Goal: Consume media (video, audio): Consume media (video, audio)

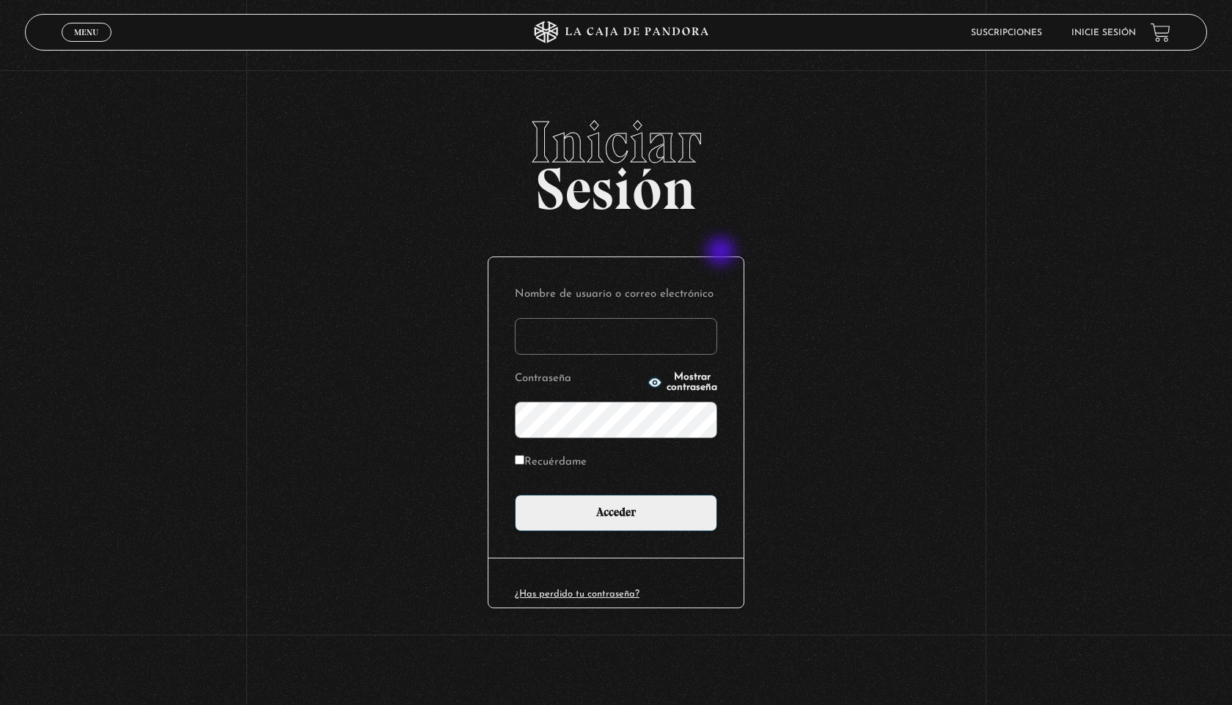
type input "susspass84@gmail.com"
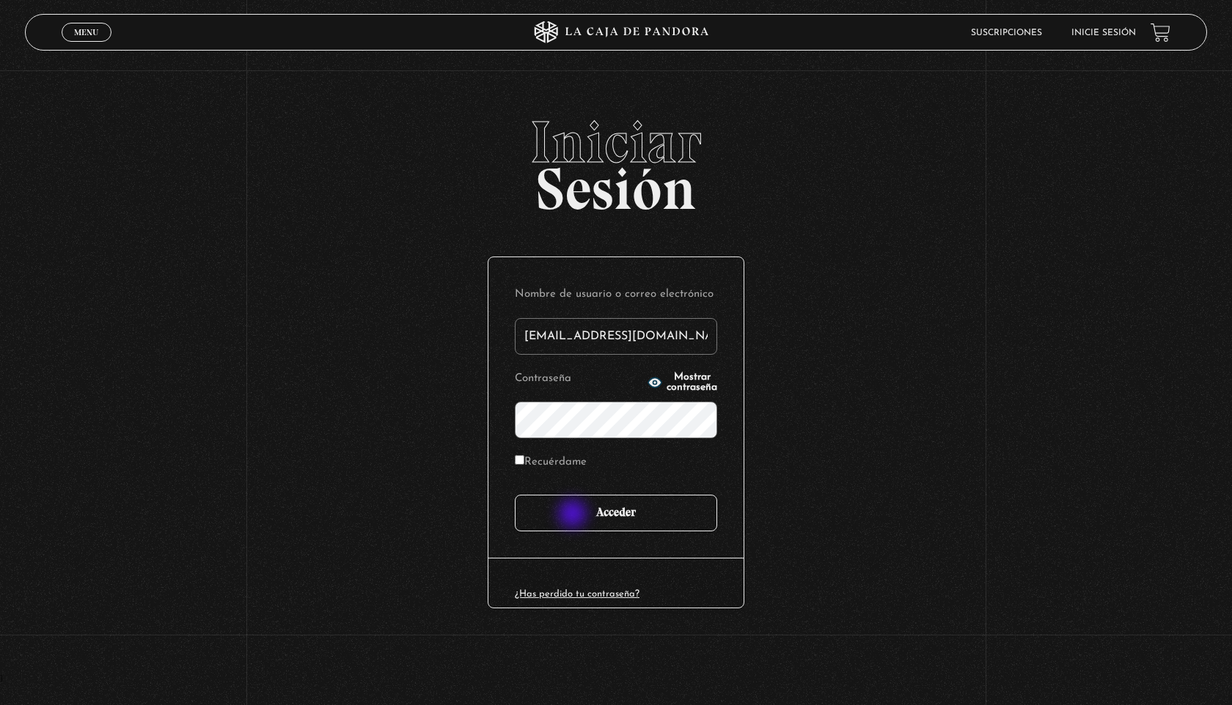
click at [574, 515] on input "Acceder" at bounding box center [616, 513] width 202 height 37
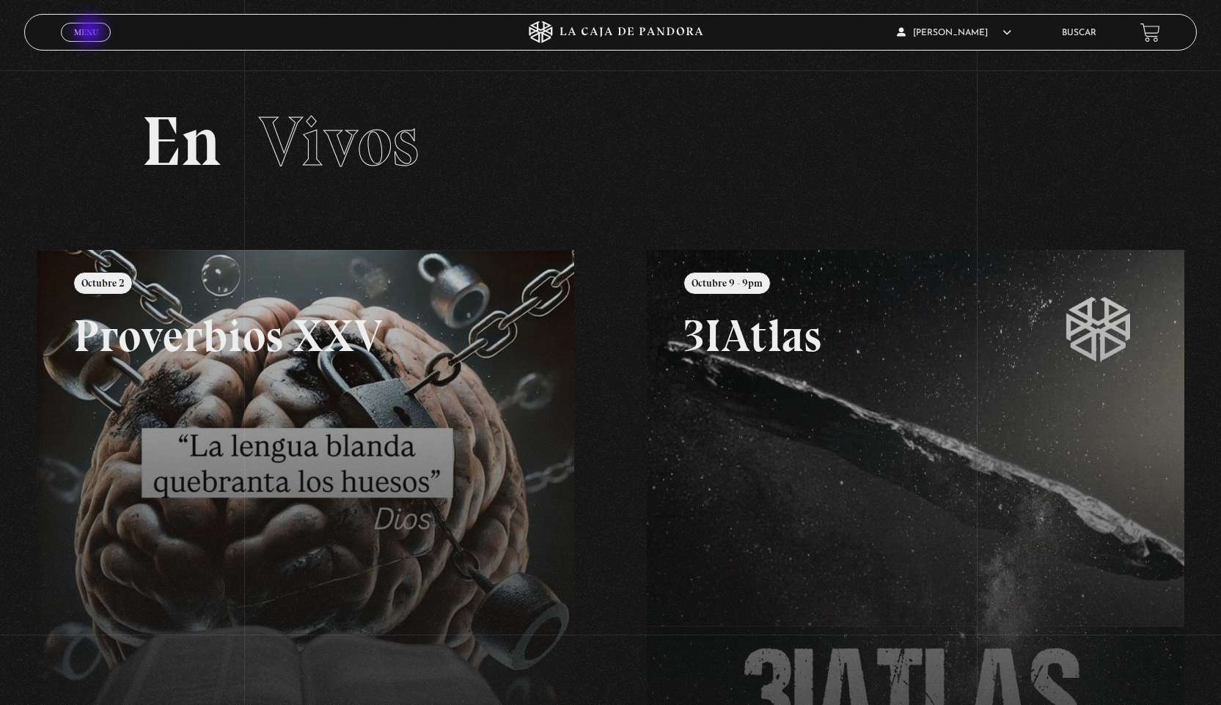
click at [91, 32] on span "Menu" at bounding box center [86, 32] width 24 height 9
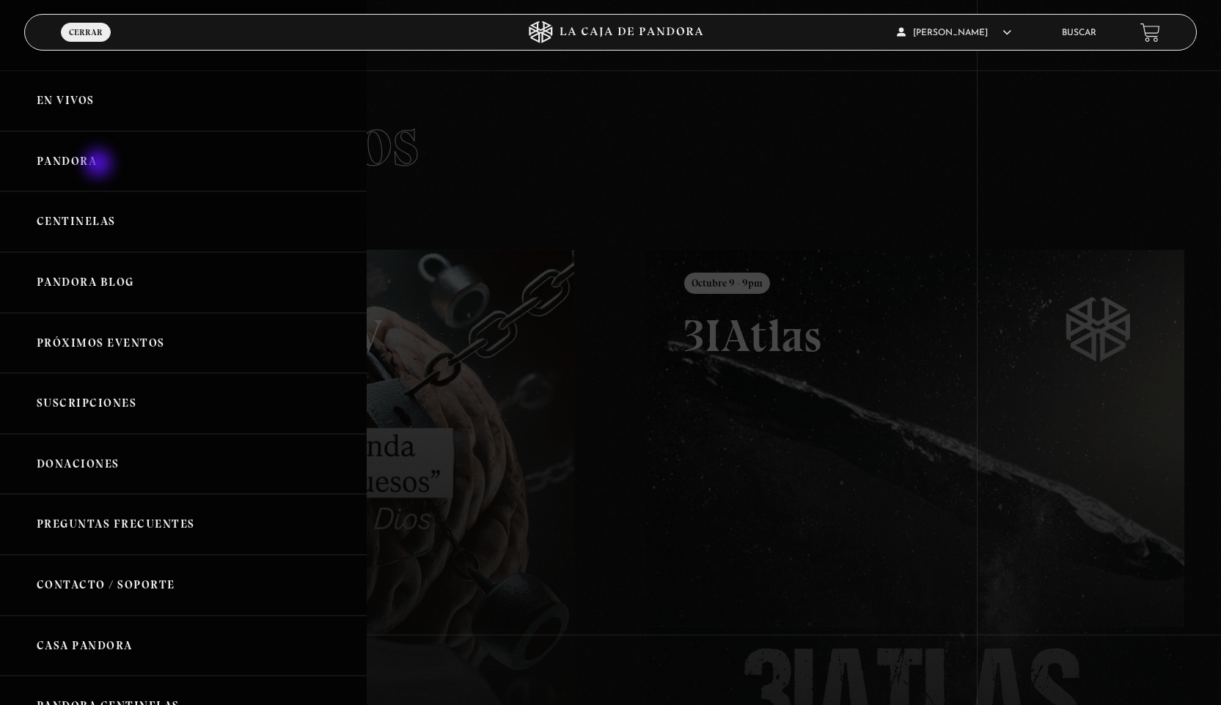
click at [100, 165] on link "Pandora" at bounding box center [183, 161] width 367 height 61
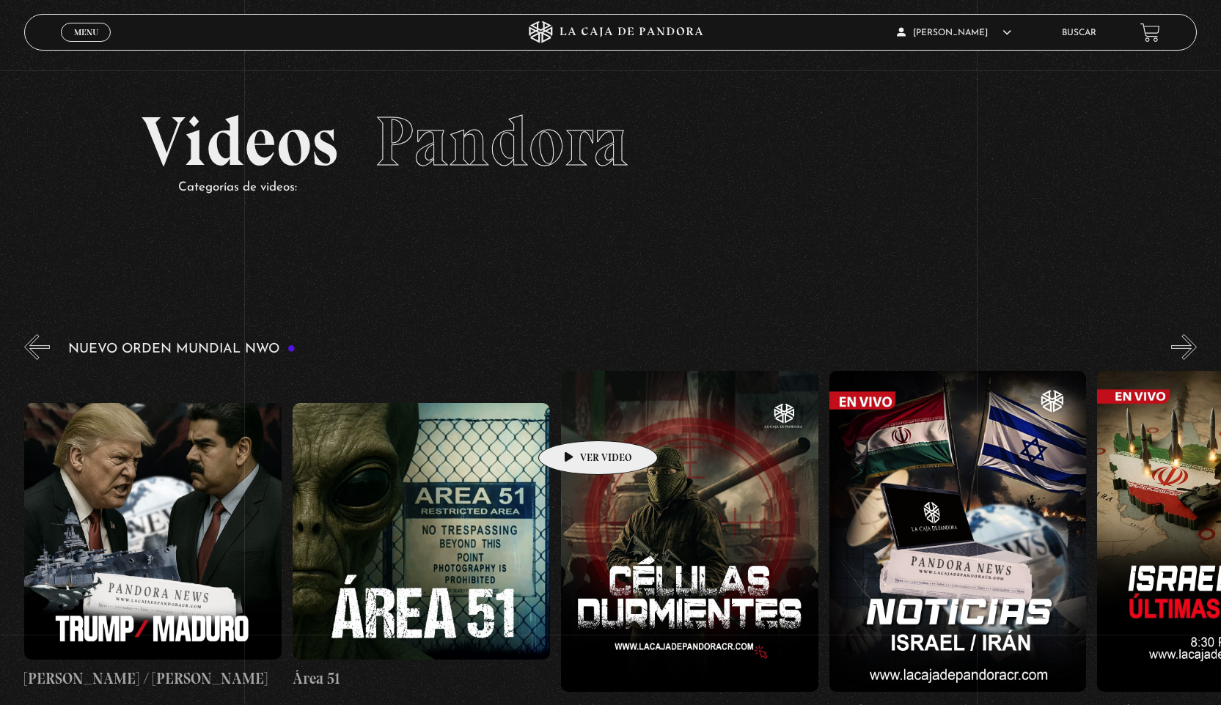
scroll to position [0, 11]
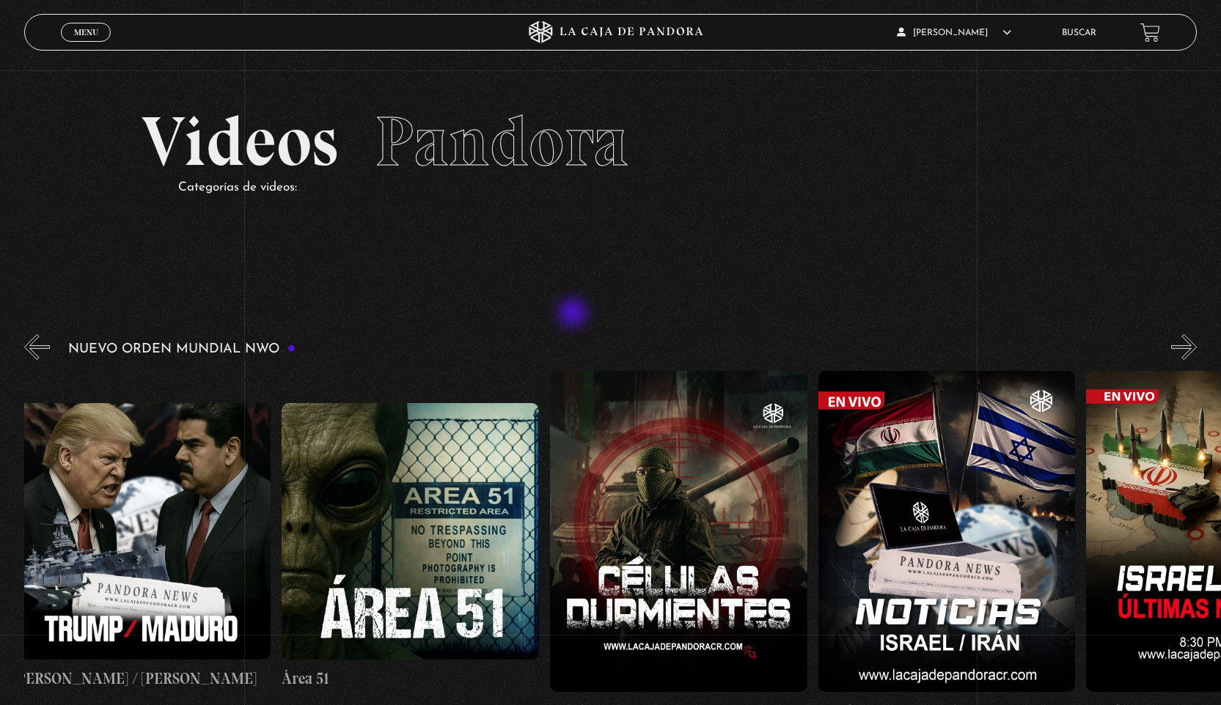
drag, startPoint x: 547, startPoint y: 573, endPoint x: 574, endPoint y: 315, distance: 260.2
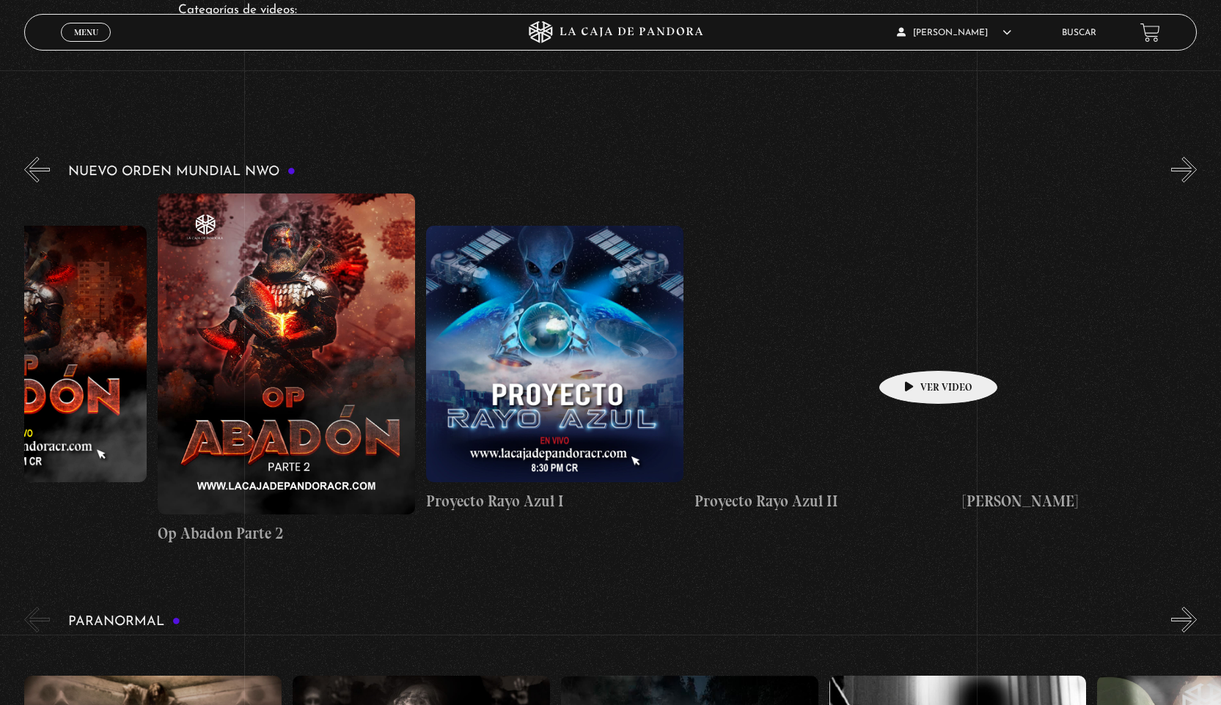
scroll to position [0, 7378]
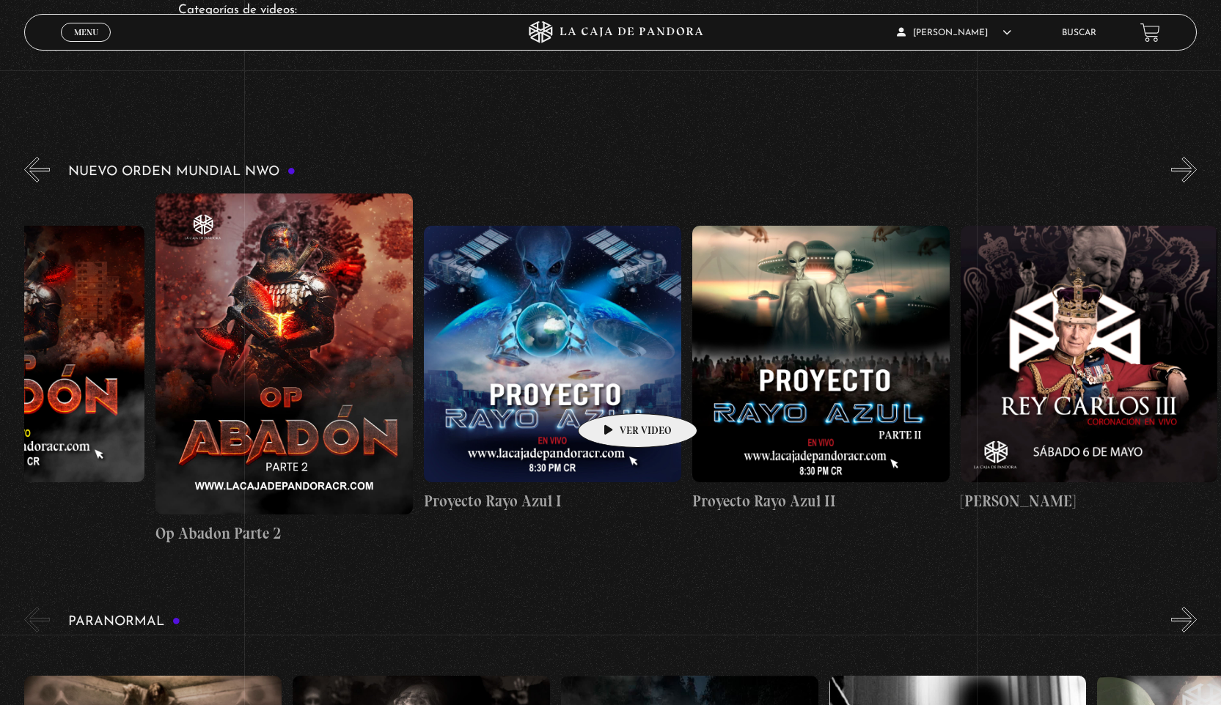
click at [614, 391] on figure at bounding box center [552, 354] width 257 height 257
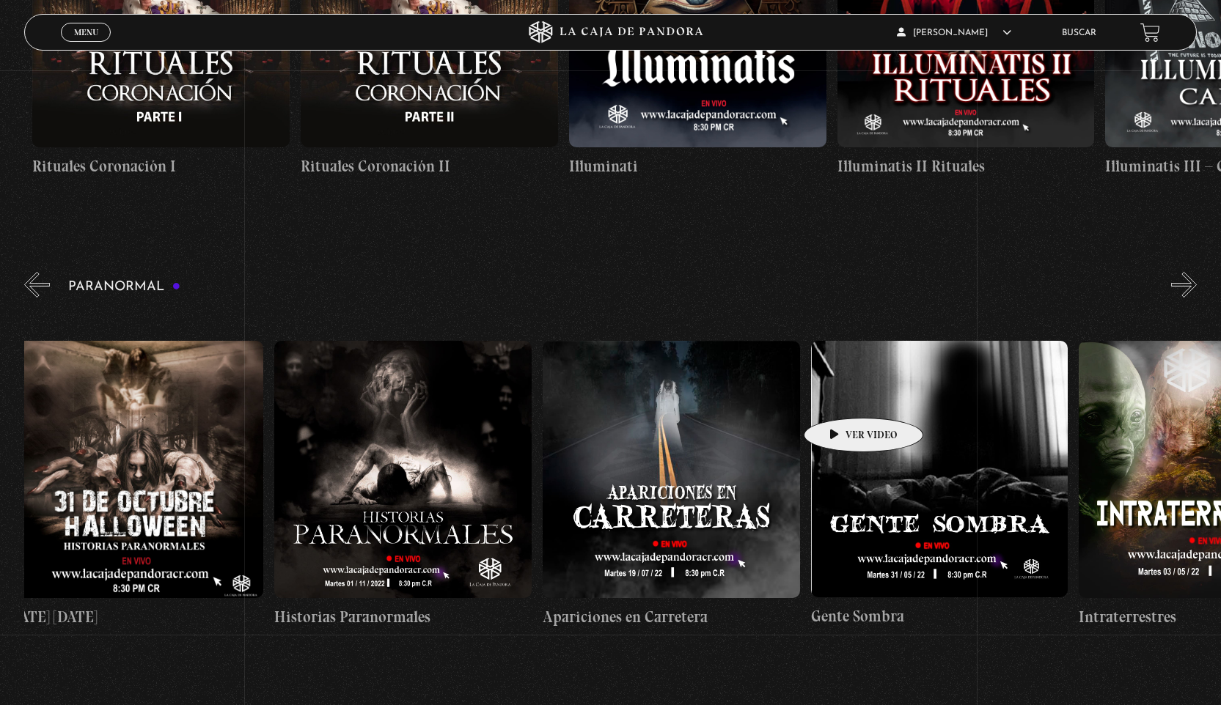
scroll to position [0, 0]
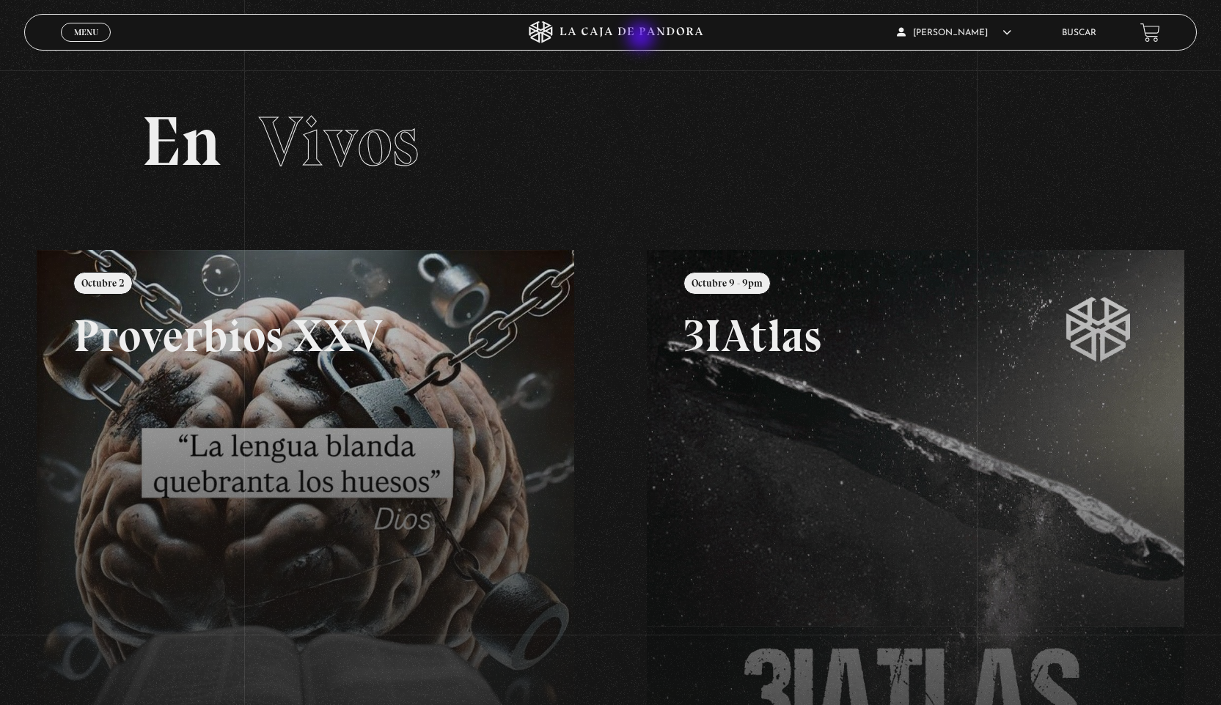
click at [642, 38] on icon at bounding box center [610, 32] width 367 height 22
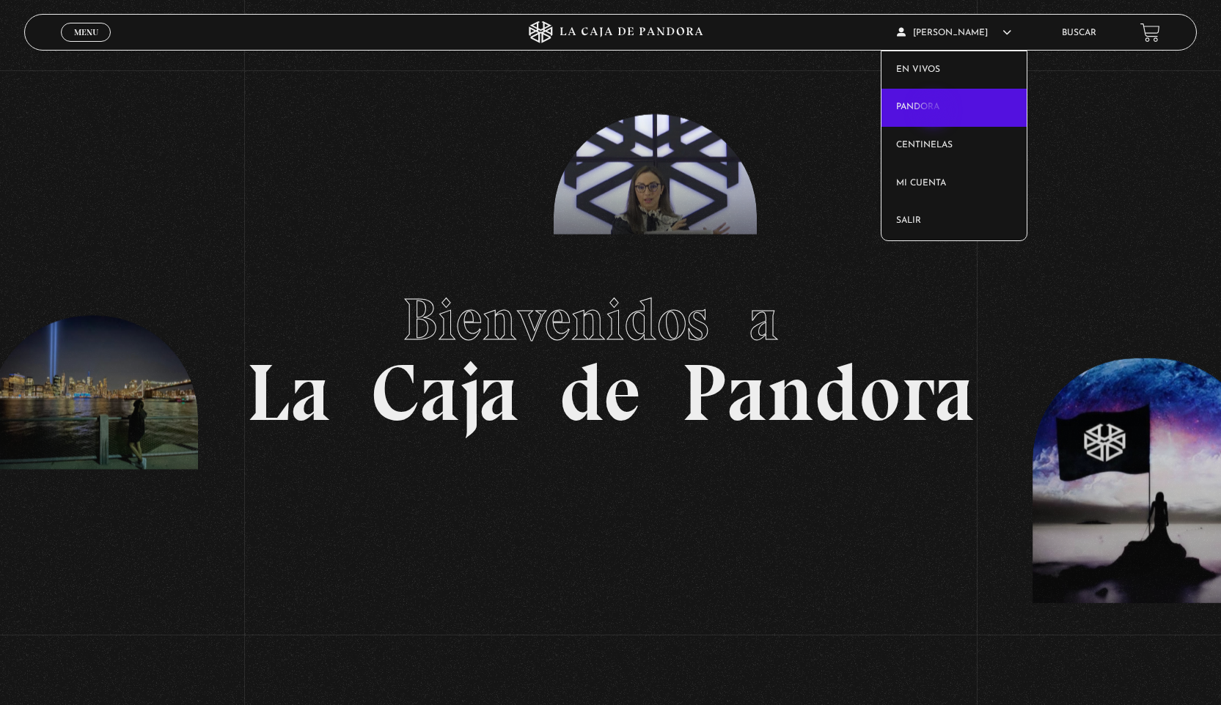
click at [935, 112] on link "Pandora" at bounding box center [953, 108] width 145 height 38
